Goal: Task Accomplishment & Management: Manage account settings

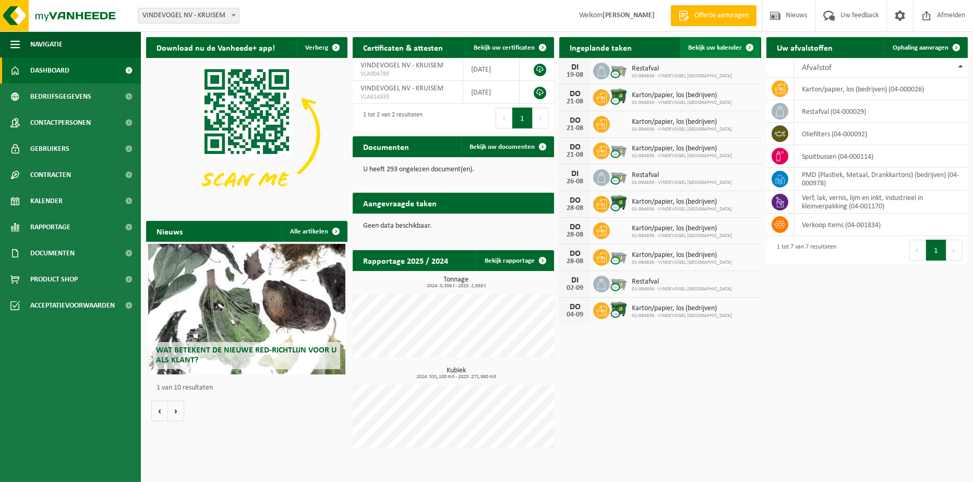
click at [713, 44] on span "Bekijk uw kalender" at bounding box center [715, 47] width 54 height 7
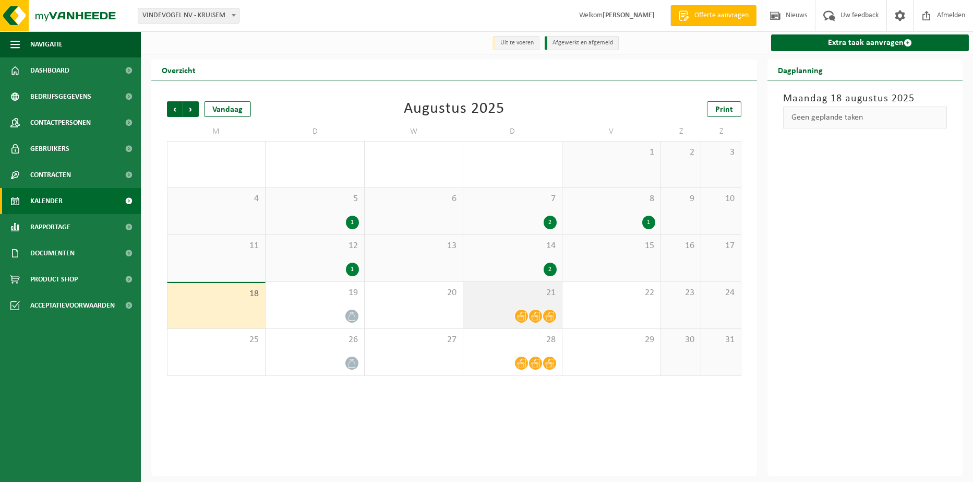
click at [522, 314] on icon at bounding box center [521, 316] width 9 height 9
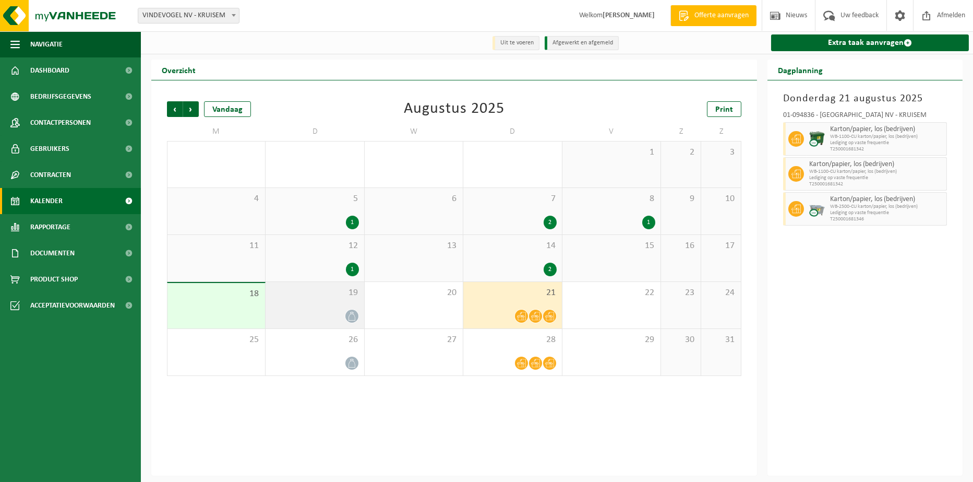
click at [345, 315] on span at bounding box center [351, 315] width 13 height 13
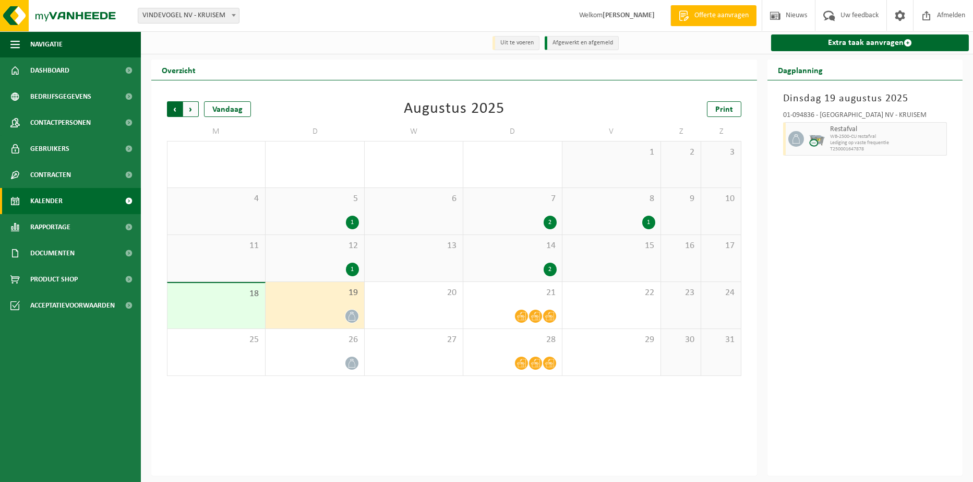
click at [193, 111] on span "Volgende" at bounding box center [191, 109] width 16 height 16
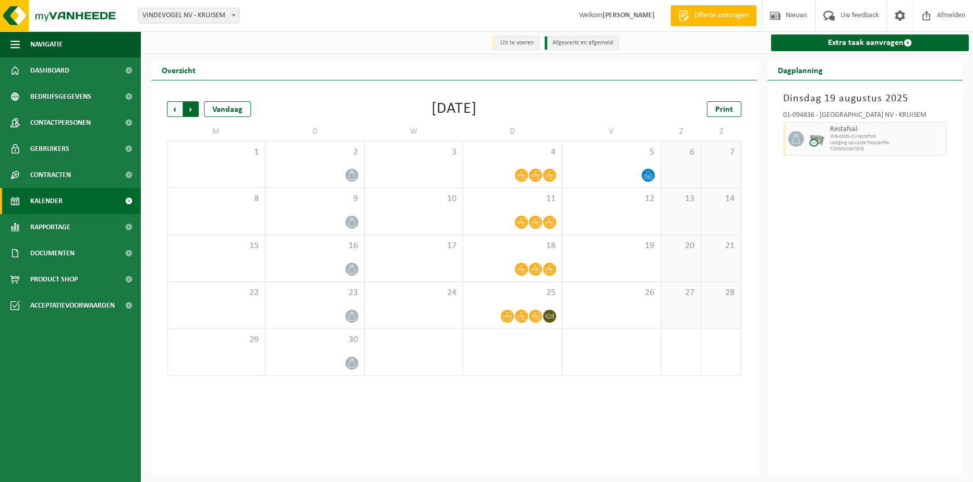
click at [171, 111] on span "Vorige" at bounding box center [175, 109] width 16 height 16
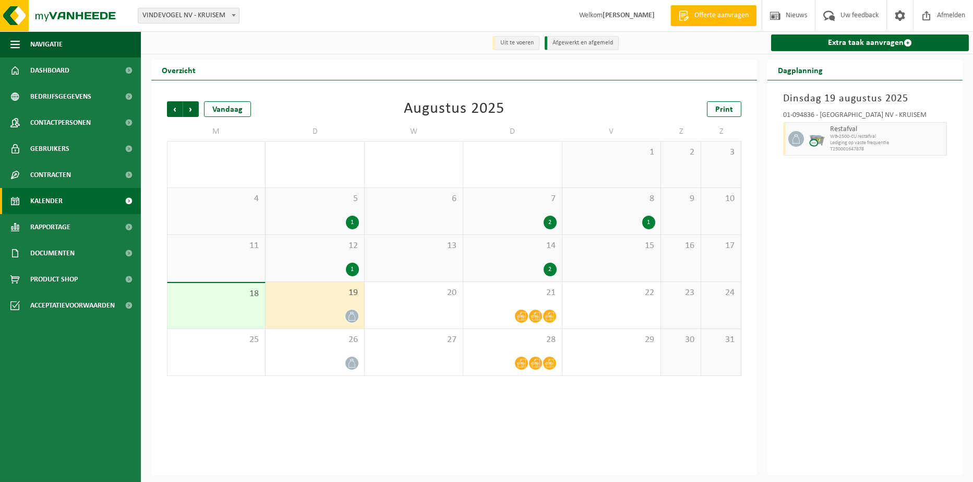
click at [529, 45] on li "Uit te voeren" at bounding box center [516, 43] width 47 height 14
click at [191, 110] on span "Volgende" at bounding box center [191, 109] width 16 height 16
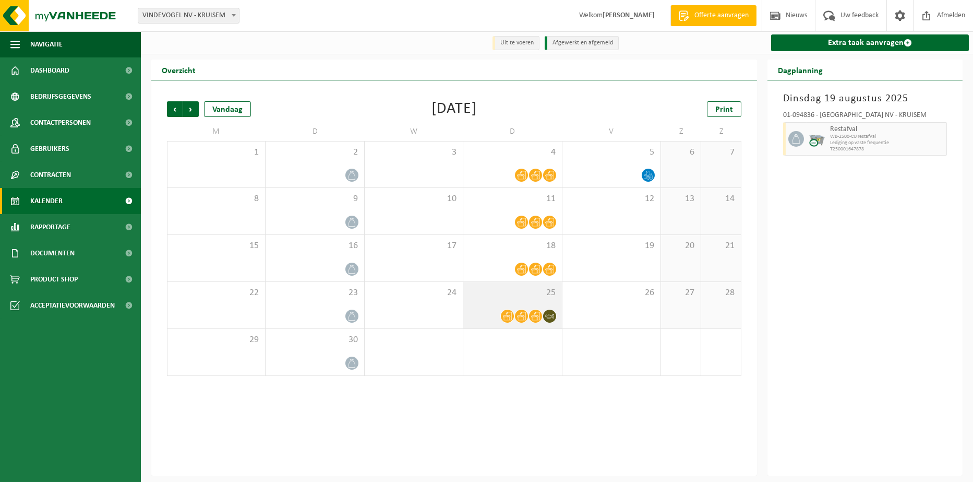
click at [549, 315] on icon at bounding box center [549, 316] width 9 height 4
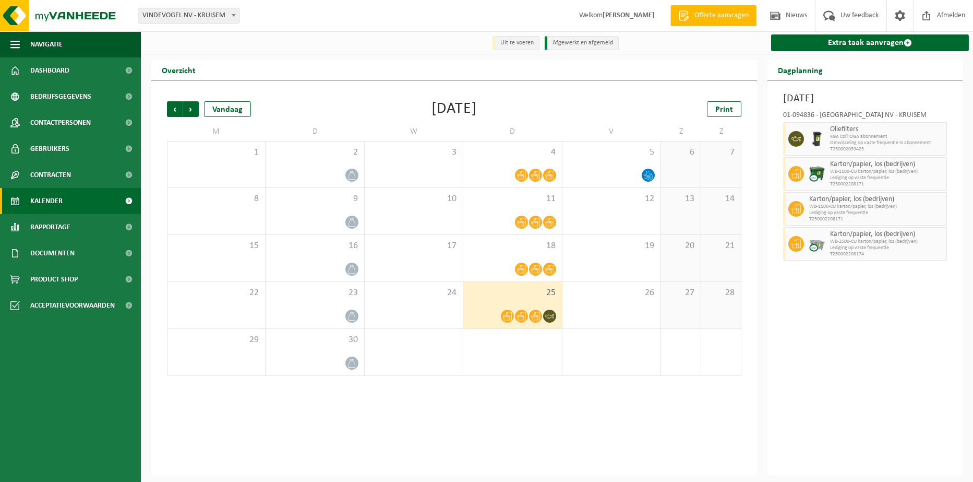
click at [507, 360] on div at bounding box center [513, 363] width 88 height 14
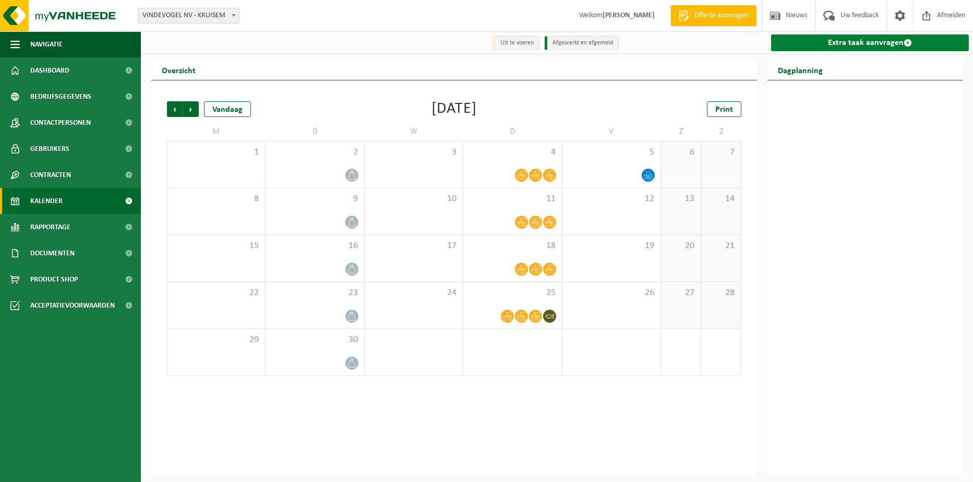
click at [844, 43] on link "Extra taak aanvragen" at bounding box center [870, 42] width 198 height 17
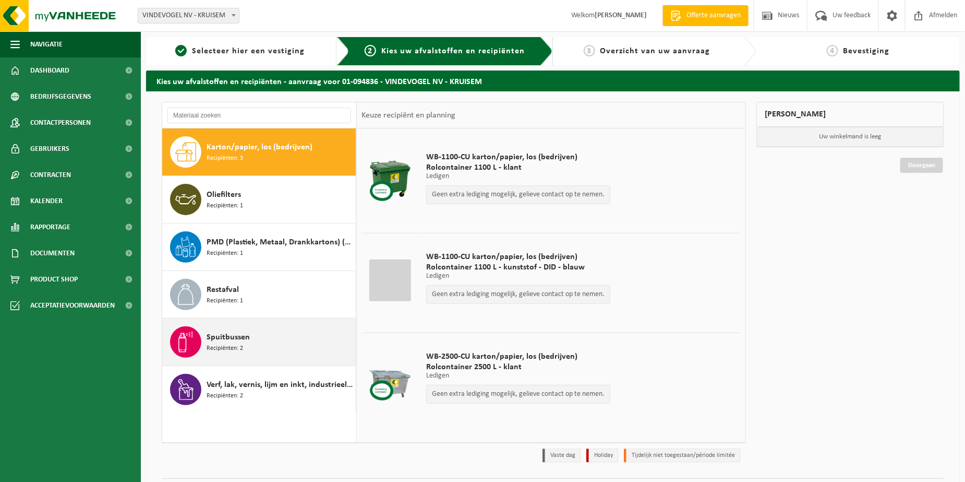
click at [224, 343] on span "Recipiënten: 2" at bounding box center [225, 348] width 37 height 10
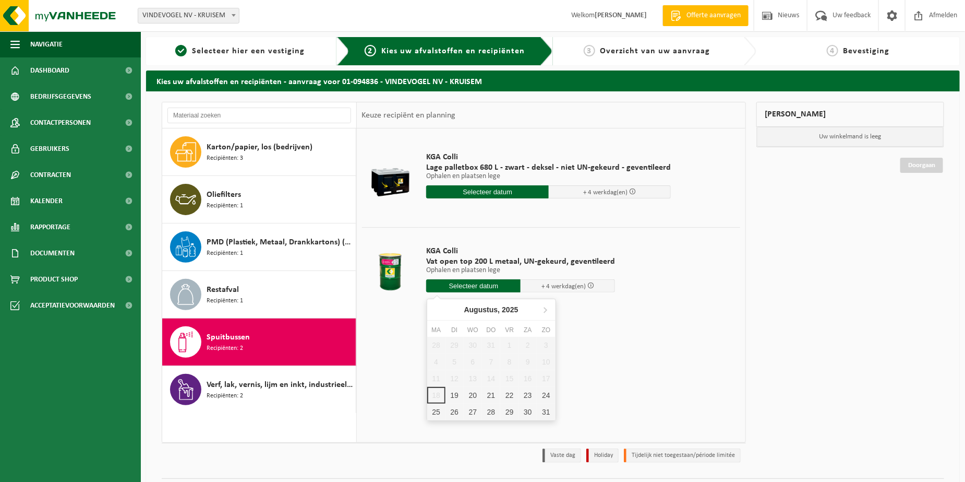
click at [467, 284] on input "text" at bounding box center [473, 285] width 94 height 13
click at [491, 391] on div "21" at bounding box center [491, 395] width 18 height 17
type input "Van 2025-08-21"
type input "2025-08-21"
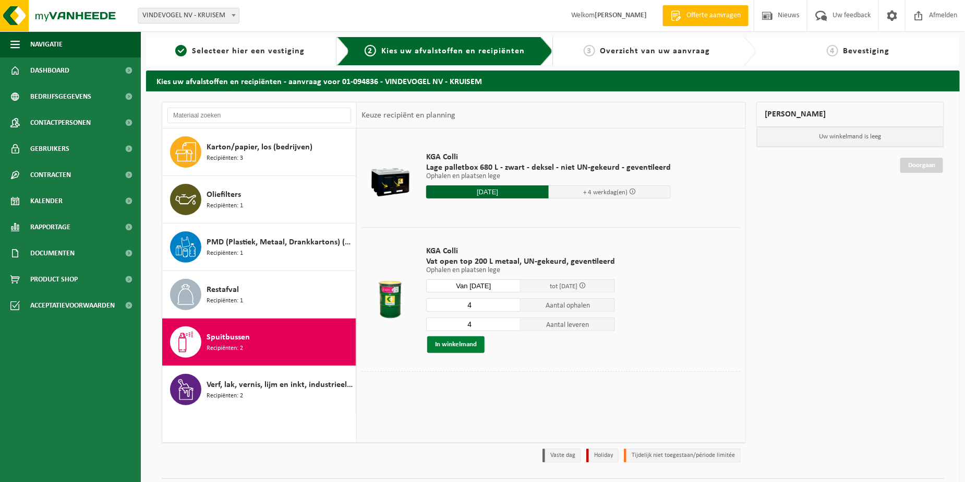
click at [461, 340] on button "In winkelmand" at bounding box center [455, 344] width 57 height 17
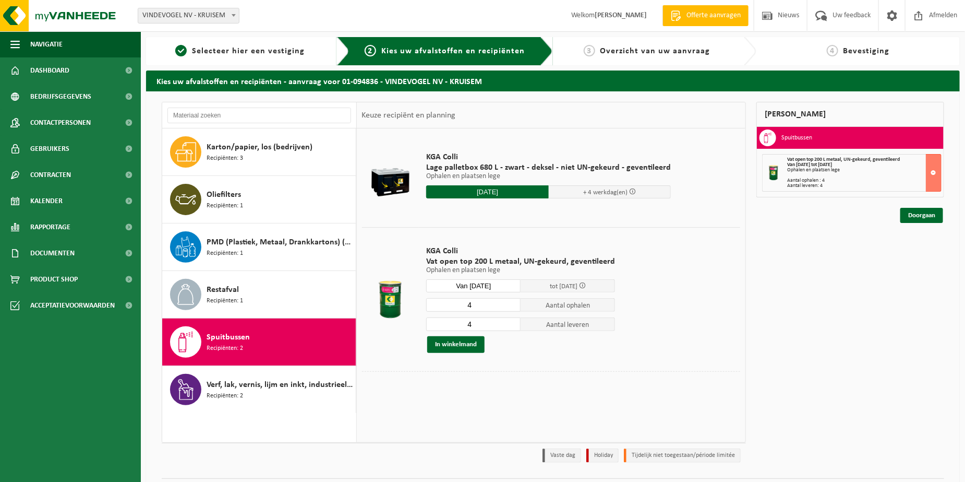
click at [920, 204] on div "Doorgaan" at bounding box center [851, 202] width 188 height 10
click at [917, 210] on link "Doorgaan" at bounding box center [922, 215] width 43 height 15
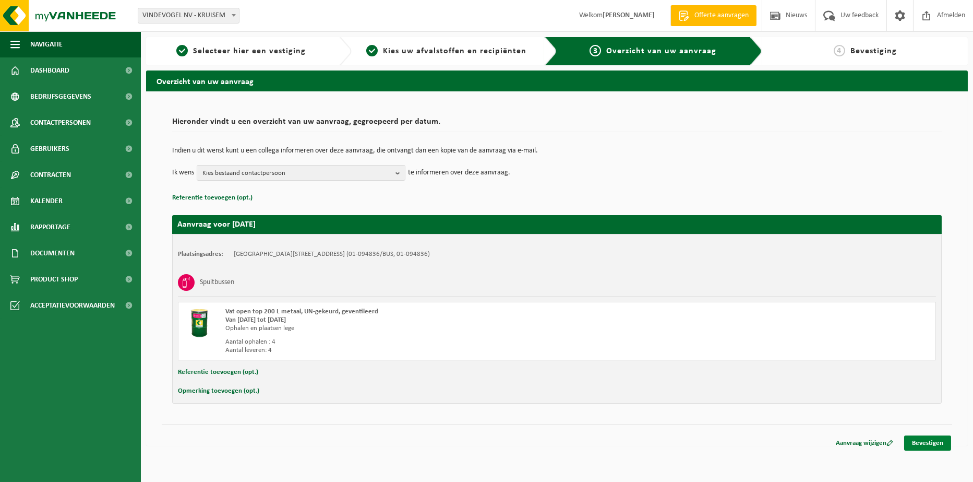
click at [940, 439] on link "Bevestigen" at bounding box center [927, 442] width 47 height 15
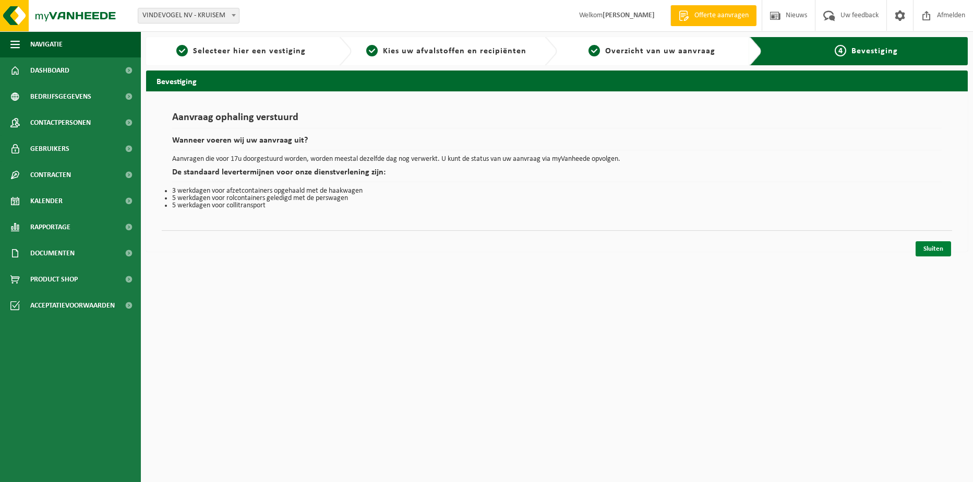
click at [936, 247] on link "Sluiten" at bounding box center [933, 248] width 35 height 15
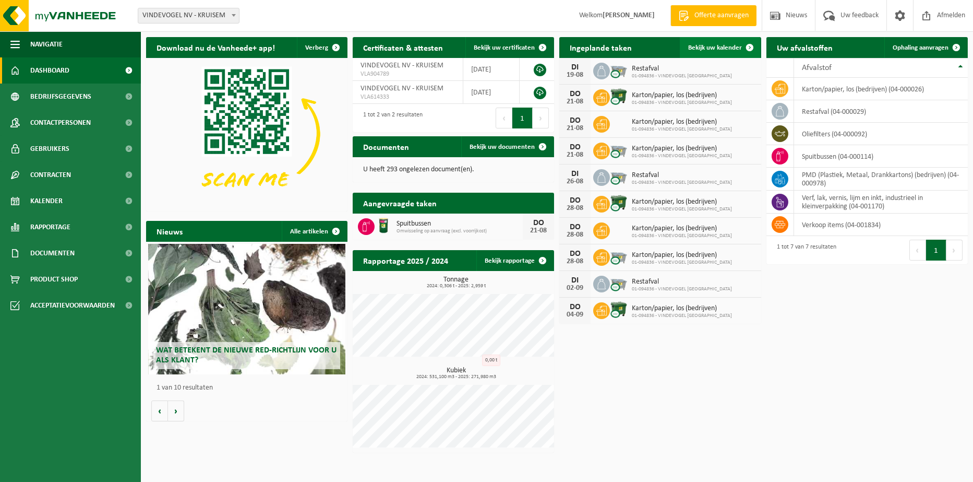
click at [726, 45] on span "Bekijk uw kalender" at bounding box center [715, 47] width 54 height 7
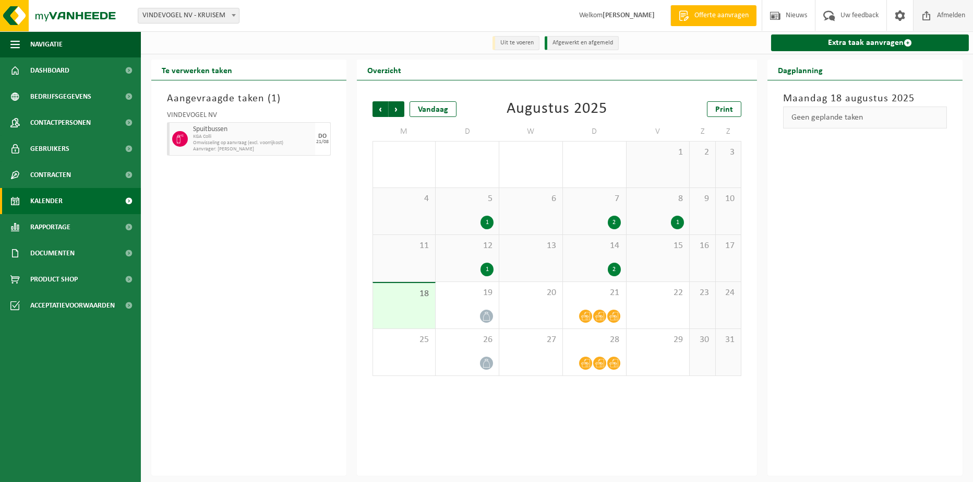
click at [952, 13] on span "Afmelden" at bounding box center [951, 15] width 33 height 31
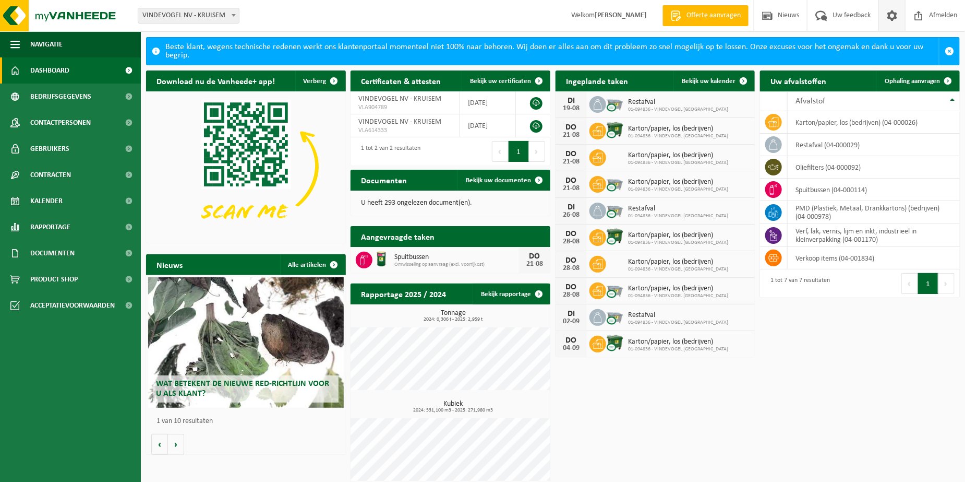
click at [894, 14] on span at bounding box center [893, 15] width 16 height 31
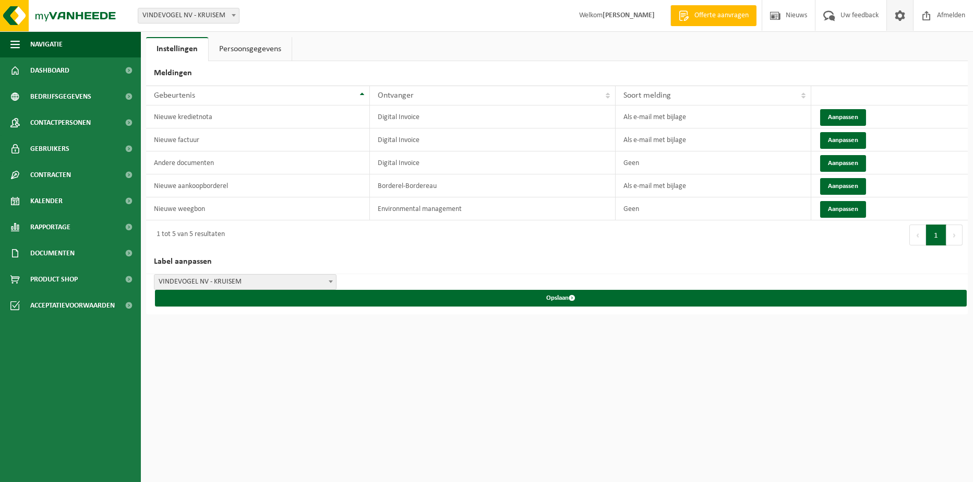
click at [267, 51] on link "Persoonsgegevens" at bounding box center [250, 49] width 83 height 24
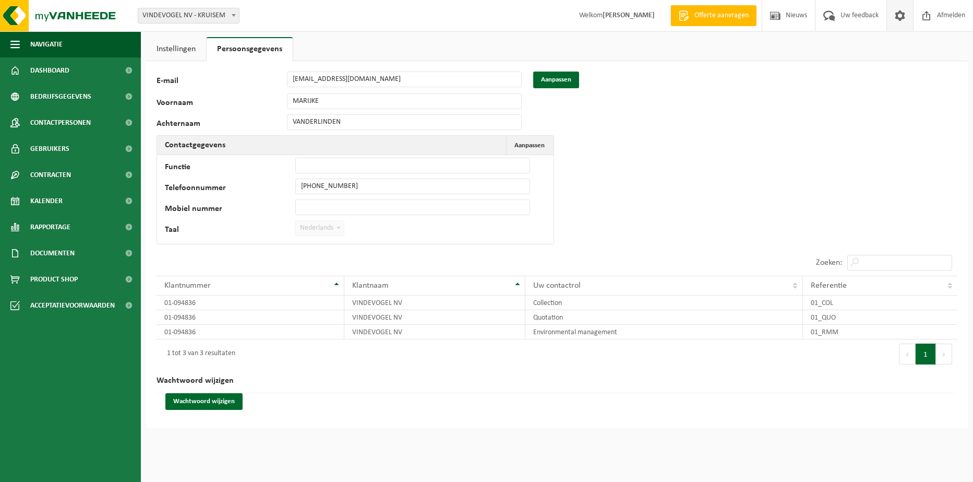
click at [171, 46] on link "Instellingen" at bounding box center [176, 49] width 60 height 24
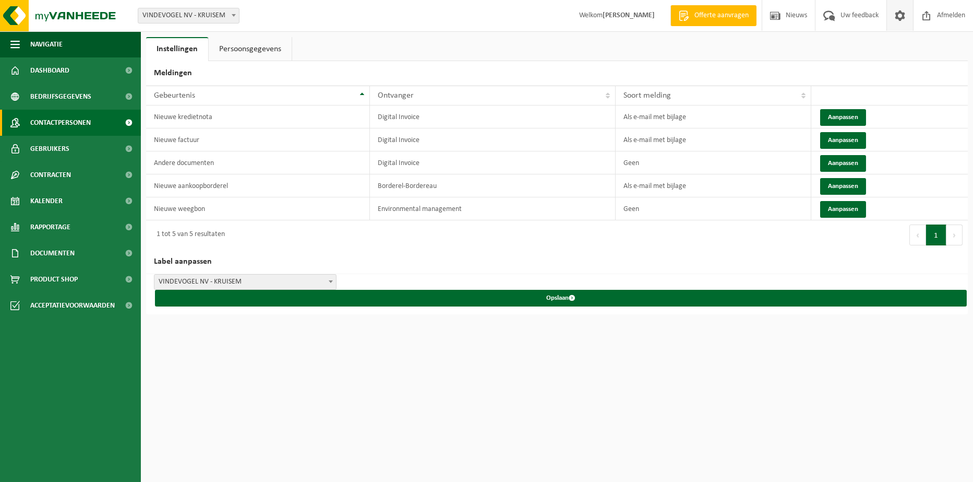
click at [69, 120] on span "Contactpersonen" at bounding box center [60, 123] width 61 height 26
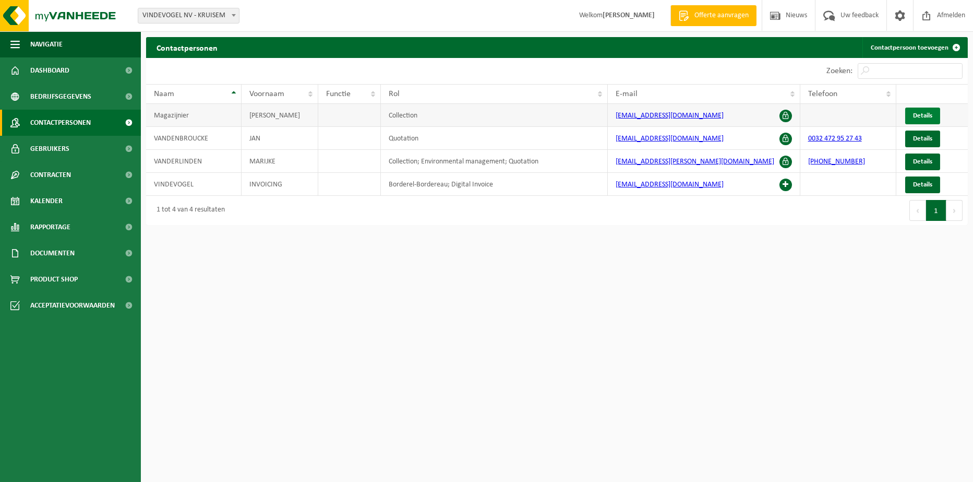
click at [926, 112] on span "Details" at bounding box center [922, 115] width 19 height 7
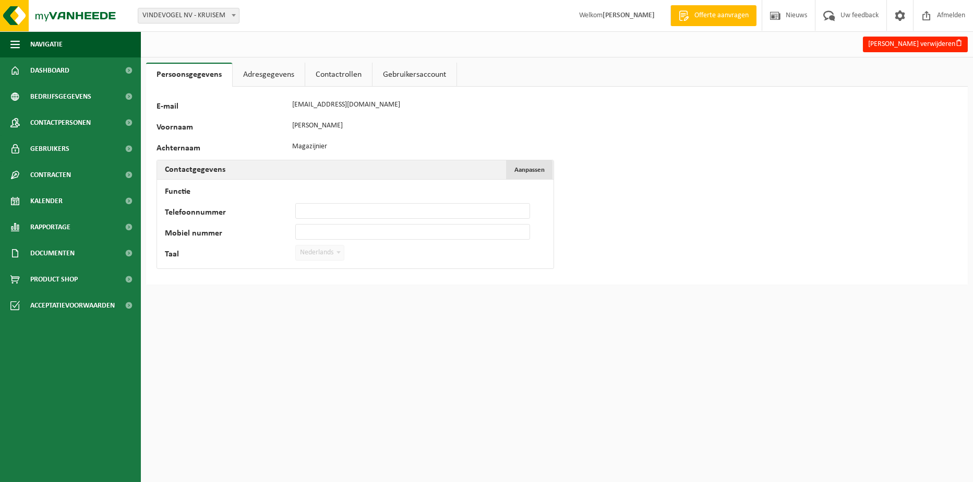
click at [531, 167] on span "Aanpassen" at bounding box center [530, 169] width 30 height 7
click at [395, 75] on link "Gebruikersaccount" at bounding box center [415, 75] width 84 height 24
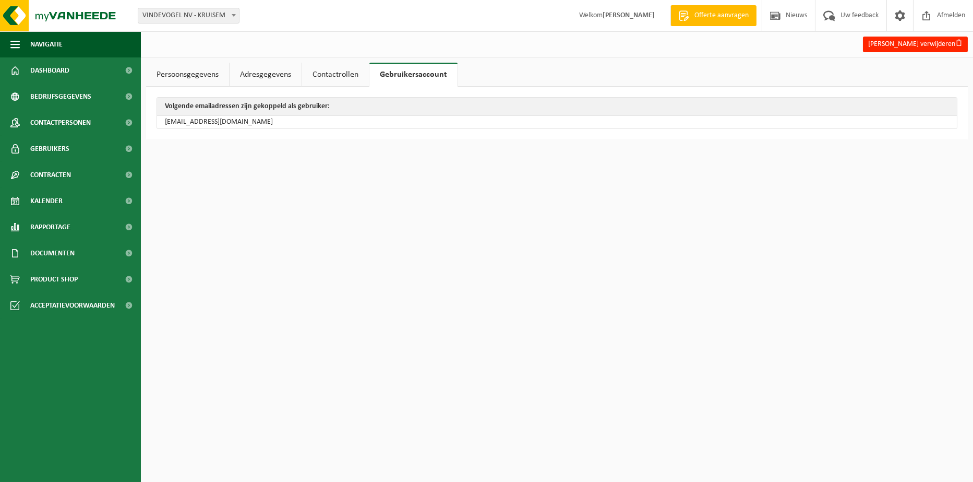
click at [267, 72] on link "Adresgegevens" at bounding box center [266, 75] width 72 height 24
click at [335, 74] on link "Contactrollen" at bounding box center [337, 75] width 67 height 24
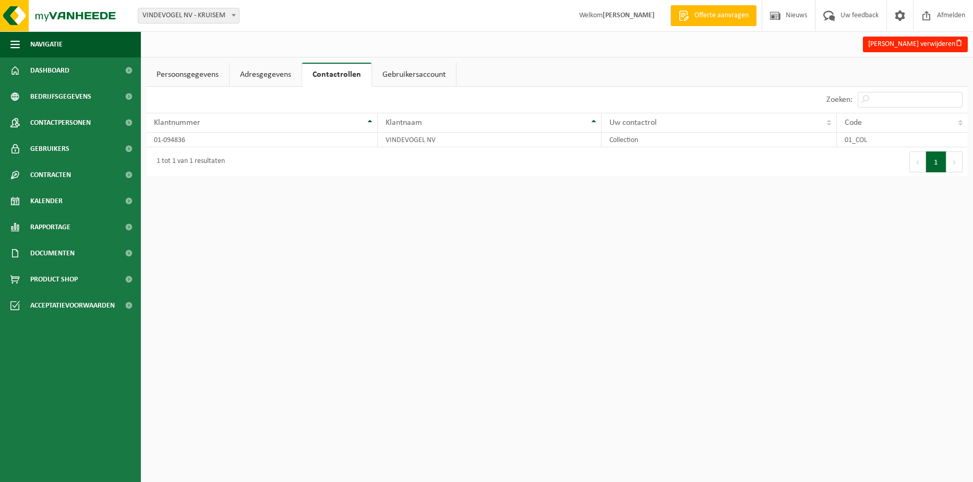
click at [198, 69] on link "Persoonsgegevens" at bounding box center [187, 75] width 83 height 24
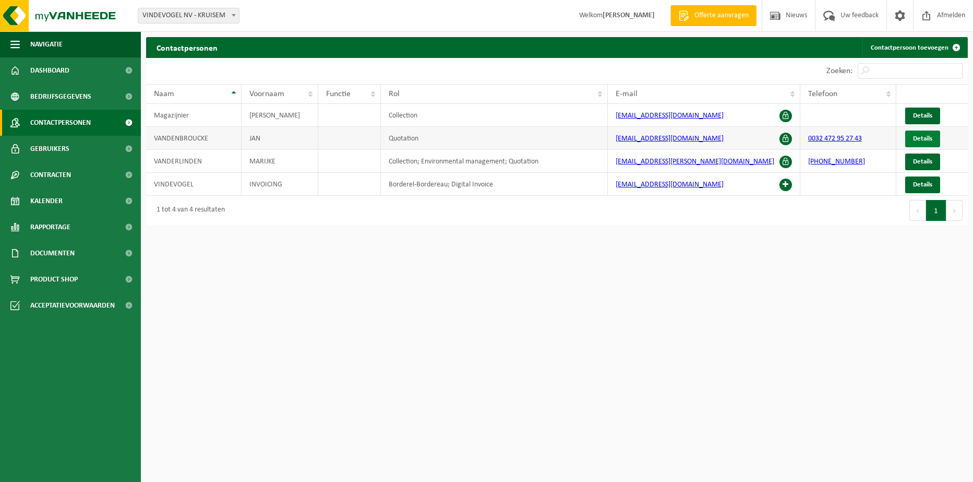
click at [920, 137] on span "Details" at bounding box center [922, 138] width 19 height 7
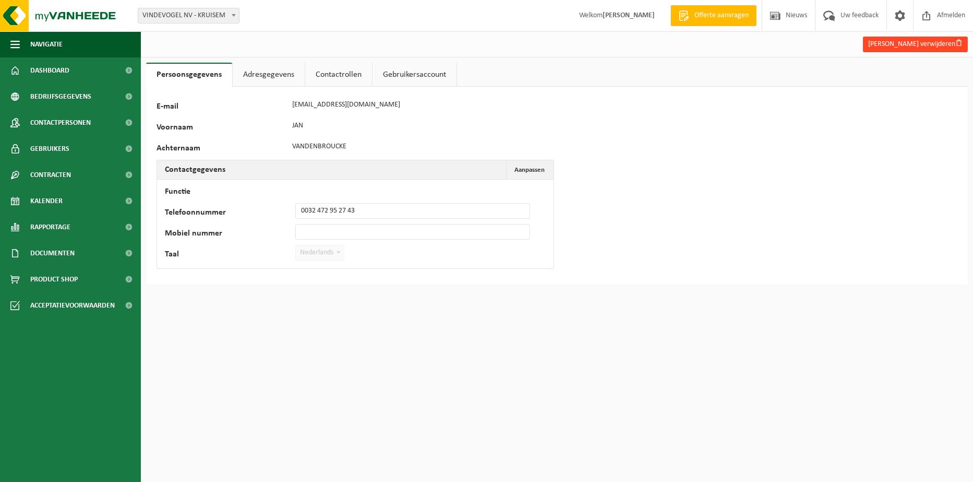
click at [906, 42] on button "[PERSON_NAME] verwijderen" at bounding box center [915, 45] width 105 height 16
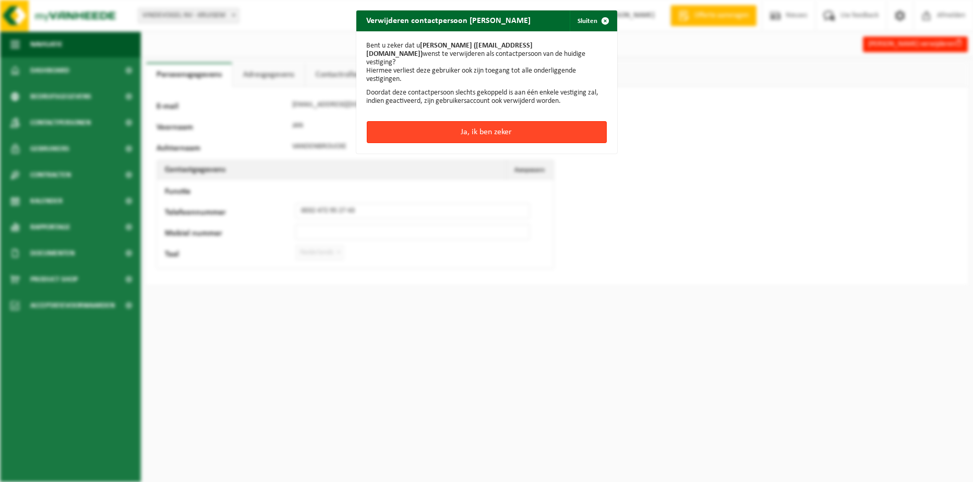
click at [511, 125] on button "Ja, ik ben zeker" at bounding box center [487, 132] width 240 height 22
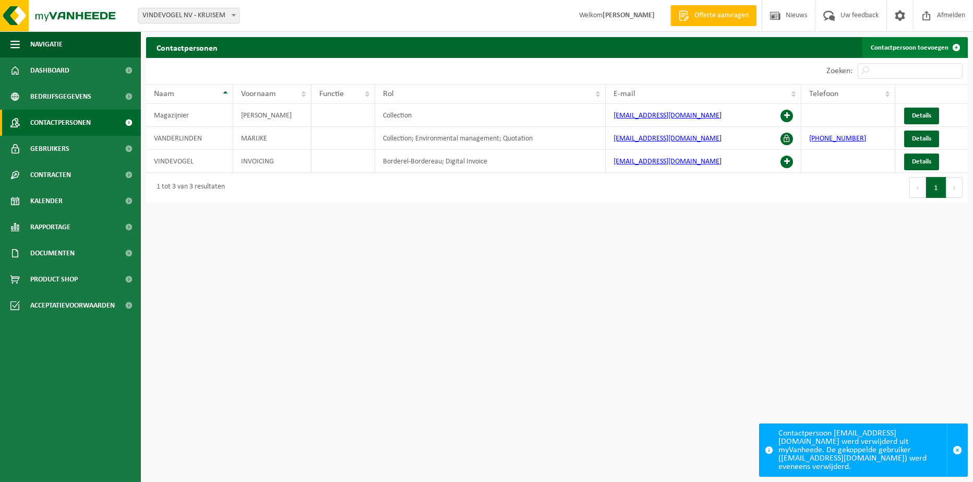
click at [937, 47] on link "Contactpersoon toevoegen" at bounding box center [915, 47] width 104 height 21
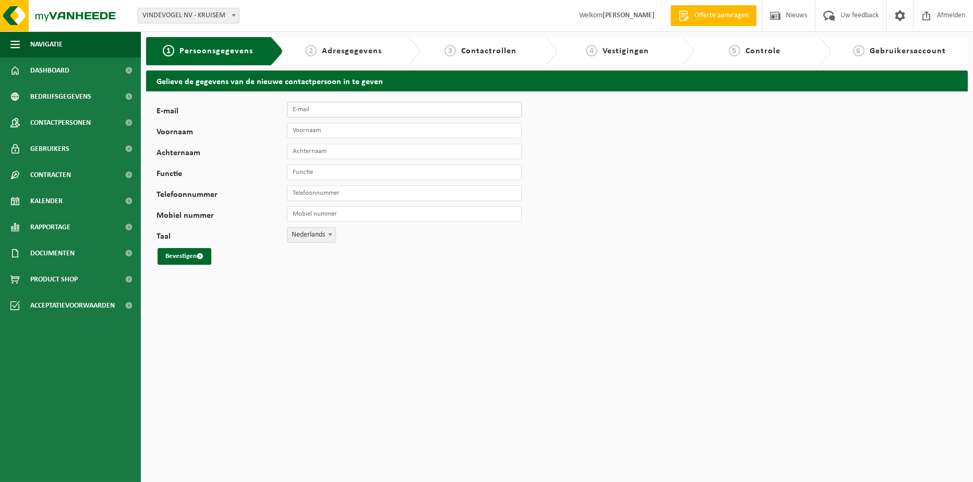
click at [313, 113] on input "E-mail" at bounding box center [404, 110] width 235 height 16
type input "[EMAIL_ADDRESS][DOMAIN_NAME]"
click at [310, 126] on input "Voornaam" at bounding box center [404, 131] width 235 height 16
type input "Steven"
click at [181, 257] on button "Bevestigen" at bounding box center [185, 256] width 54 height 17
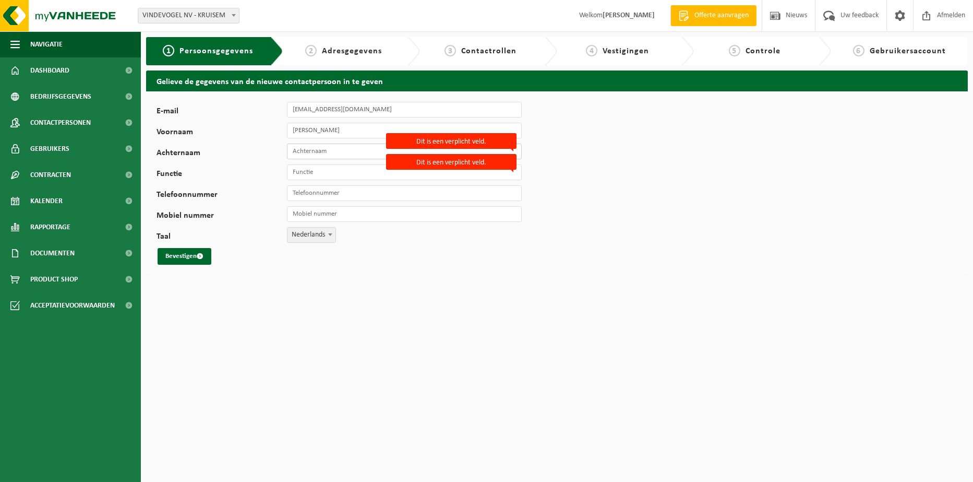
click at [302, 151] on input "Achternaam" at bounding box center [404, 152] width 235 height 16
type input "Vanhove"
click at [312, 173] on input "Functie" at bounding box center [404, 172] width 235 height 16
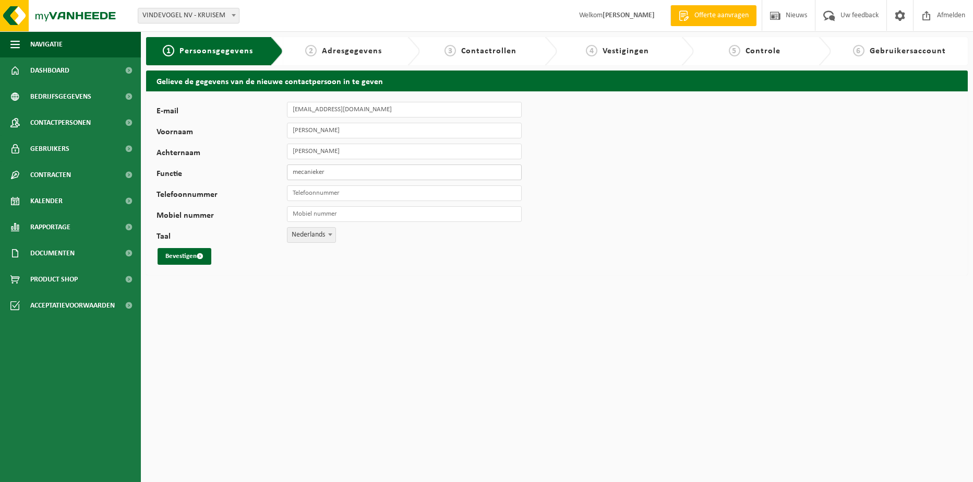
click at [302, 173] on input "mecanieker" at bounding box center [404, 172] width 235 height 16
type input "mekanieker"
click at [176, 255] on button "Bevestigen" at bounding box center [185, 256] width 54 height 17
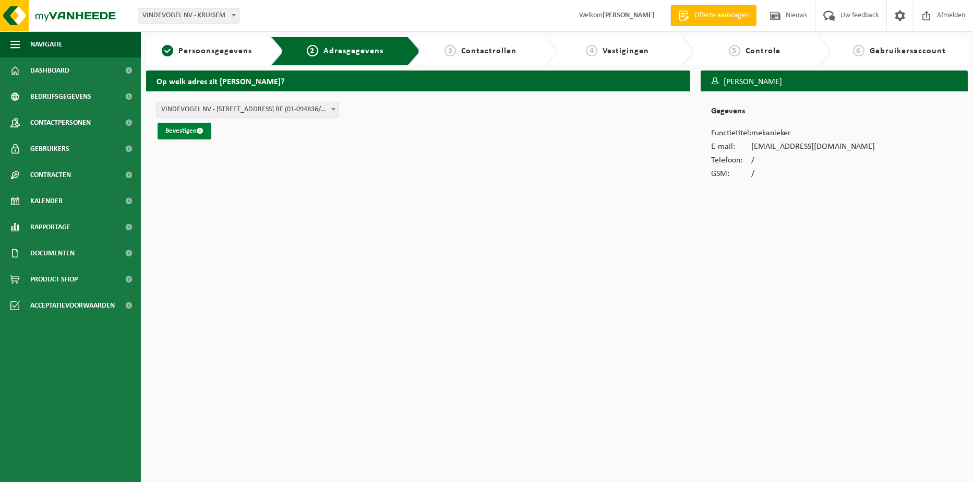
click at [186, 130] on button "Bevestigen" at bounding box center [185, 131] width 54 height 17
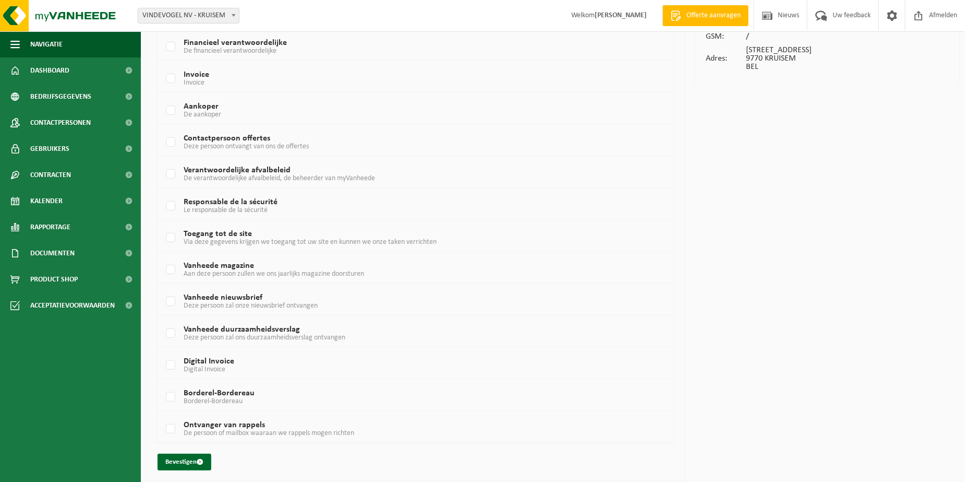
scroll to position [140, 0]
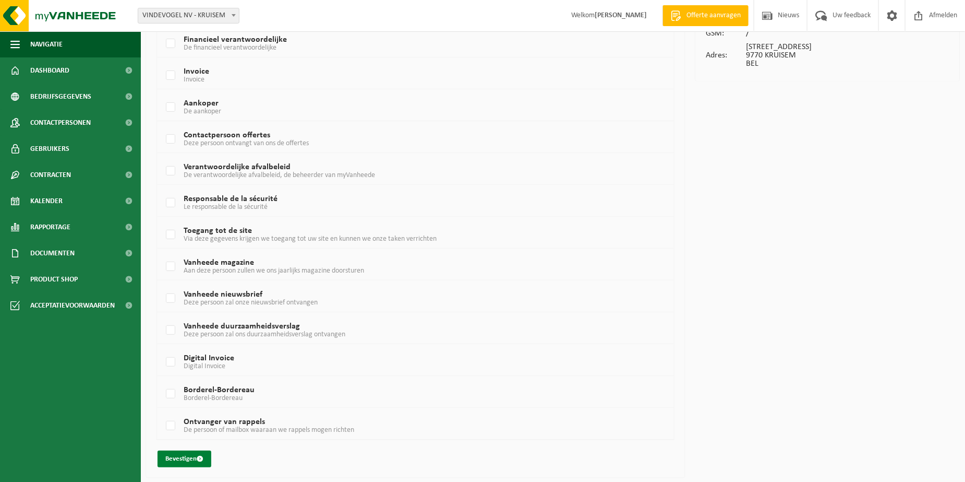
click at [181, 458] on button "Bevestigen" at bounding box center [185, 458] width 54 height 17
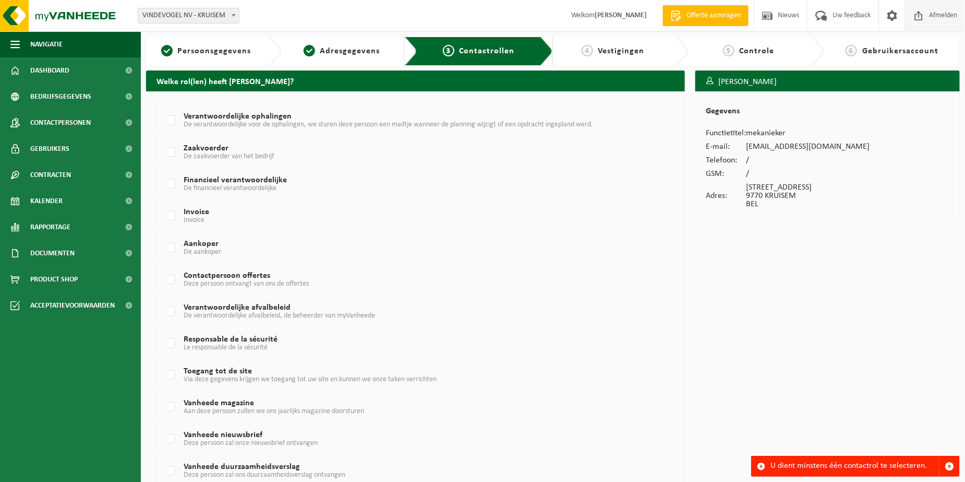
click at [934, 15] on span "Afmelden" at bounding box center [943, 15] width 33 height 31
